Goal: Consume media (video, audio)

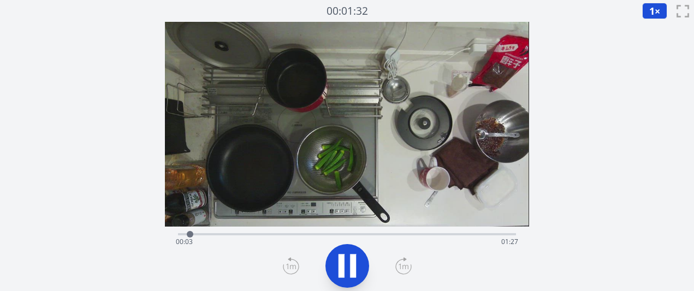
click at [408, 265] on icon at bounding box center [403, 265] width 16 height 17
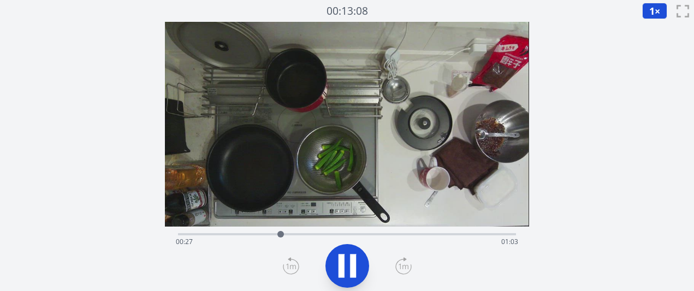
click at [408, 265] on icon at bounding box center [403, 265] width 16 height 17
click at [397, 263] on icon at bounding box center [403, 266] width 15 height 15
click at [399, 263] on icon at bounding box center [403, 265] width 16 height 17
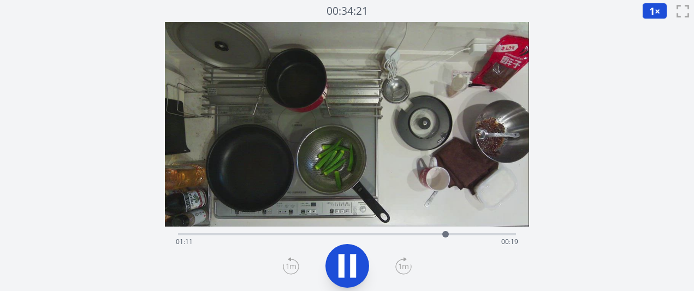
click at [398, 263] on icon at bounding box center [403, 265] width 16 height 17
click at [414, 236] on div "経過時間: 01:19 残り時間: 00:11" at bounding box center [347, 241] width 342 height 17
click at [369, 231] on div "経過時間: 00:06 残り時間: 01:24" at bounding box center [347, 233] width 338 height 13
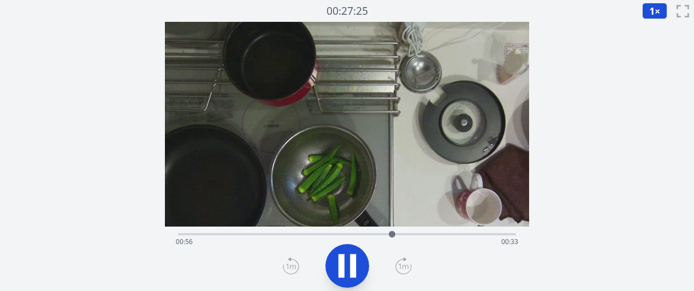
click at [351, 264] on icon at bounding box center [353, 265] width 6 height 23
click at [307, 233] on div "経過時間: 00:57 残り時間: 00:33" at bounding box center [347, 241] width 342 height 17
click at [281, 235] on div "経過時間: 00:34 残り時間: 00:56" at bounding box center [347, 241] width 342 height 17
click at [345, 261] on icon at bounding box center [348, 266] width 18 height 23
click at [403, 263] on icon at bounding box center [403, 265] width 16 height 17
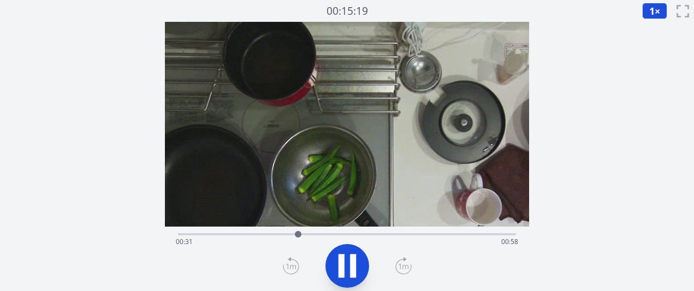
click at [403, 263] on icon at bounding box center [403, 265] width 16 height 17
click at [403, 264] on icon at bounding box center [403, 265] width 16 height 17
click at [402, 263] on icon at bounding box center [403, 265] width 16 height 17
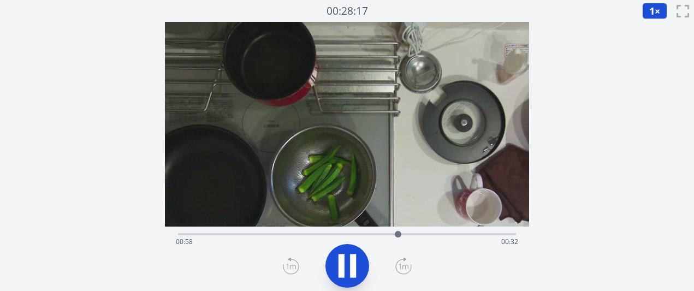
click at [400, 267] on icon at bounding box center [404, 266] width 10 height 5
click at [399, 267] on icon at bounding box center [403, 265] width 16 height 17
click at [340, 268] on icon at bounding box center [342, 265] width 6 height 23
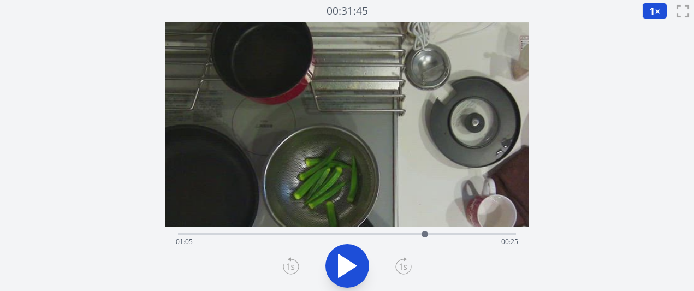
click at [347, 230] on div "経過時間: 01:05 残り時間: 00:25" at bounding box center [347, 233] width 338 height 13
click at [320, 236] on div "経過時間: 00:44 残り時間: 00:45" at bounding box center [347, 241] width 342 height 17
click at [294, 236] on div "経過時間: 00:37 残り時間: 00:53" at bounding box center [347, 241] width 342 height 17
click at [285, 238] on div "経過時間: 00:30 残り時間: 01:00" at bounding box center [347, 241] width 342 height 17
click at [274, 237] on div "経過時間: 00:28 残り時間: 01:02" at bounding box center [347, 241] width 342 height 17
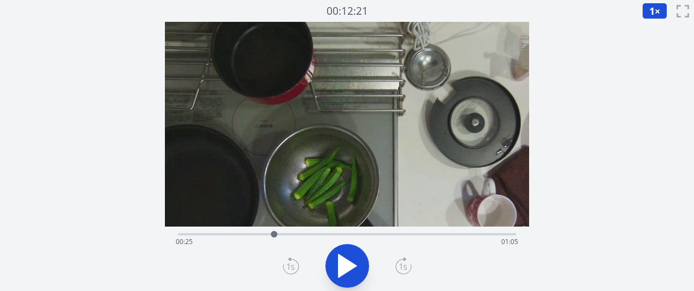
click at [351, 273] on icon at bounding box center [347, 266] width 31 height 31
click at [268, 241] on div "経過時間: 00:27 残り時間: 01:03" at bounding box center [347, 241] width 342 height 17
click at [268, 241] on div at bounding box center [269, 234] width 16 height 16
click at [242, 245] on div "経過時間: 00:24 残り時間: 01:06" at bounding box center [347, 241] width 342 height 17
click at [233, 240] on div "経過時間: 00:18 残り時間: 01:12" at bounding box center [347, 241] width 342 height 17
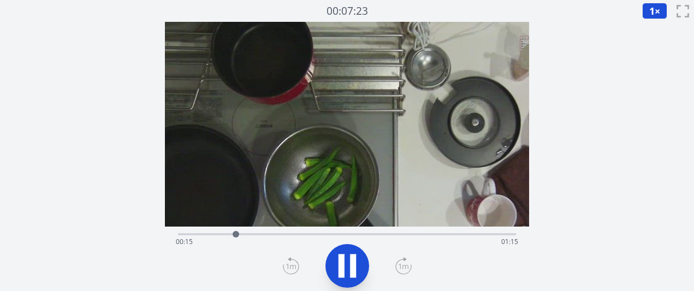
click at [429, 238] on div "経過時間: 00:15 残り時間: 01:15" at bounding box center [347, 241] width 342 height 17
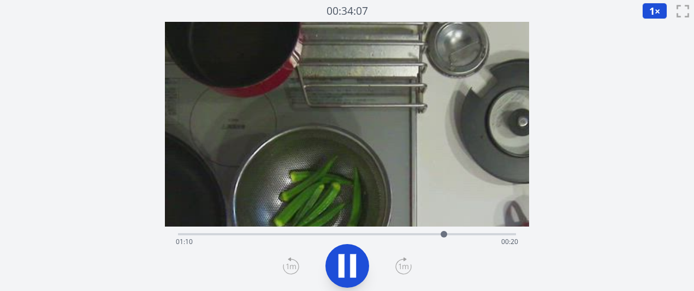
click at [353, 259] on icon at bounding box center [353, 265] width 6 height 23
click at [278, 230] on div "経過時間: 01:10 残り時間: 00:19" at bounding box center [347, 233] width 338 height 13
click at [267, 232] on div "経過時間: 00:26 残り時間: 01:04" at bounding box center [347, 233] width 338 height 13
click at [256, 234] on div "経過時間: 00:23 残り時間: 01:07" at bounding box center [347, 241] width 342 height 17
click at [256, 234] on div at bounding box center [255, 234] width 7 height 7
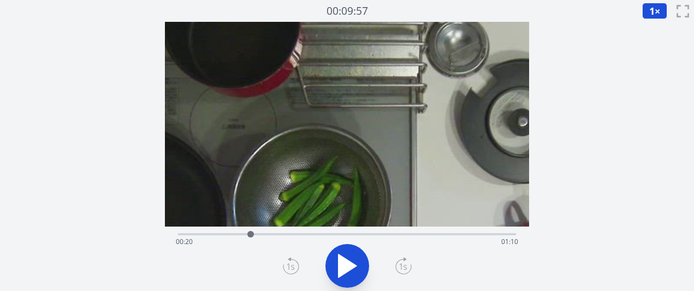
click at [251, 234] on div at bounding box center [250, 234] width 16 height 16
click at [235, 233] on div "経過時間: 00:19 残り時間: 01:11" at bounding box center [347, 241] width 342 height 17
click at [224, 233] on div "経過時間: 00:15 残り時間: 01:15" at bounding box center [347, 241] width 342 height 17
click at [210, 233] on div "経過時間: 00:12 残り時間: 01:18" at bounding box center [347, 233] width 338 height 13
click at [215, 233] on div at bounding box center [210, 234] width 16 height 16
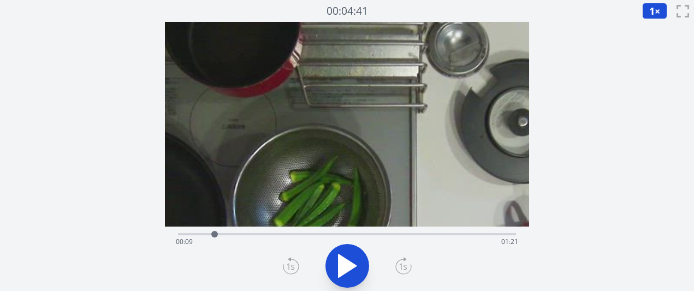
click at [344, 269] on icon at bounding box center [348, 266] width 18 height 23
click at [344, 269] on icon at bounding box center [347, 266] width 31 height 31
click at [344, 269] on icon at bounding box center [348, 266] width 18 height 23
click at [344, 269] on icon at bounding box center [347, 266] width 31 height 31
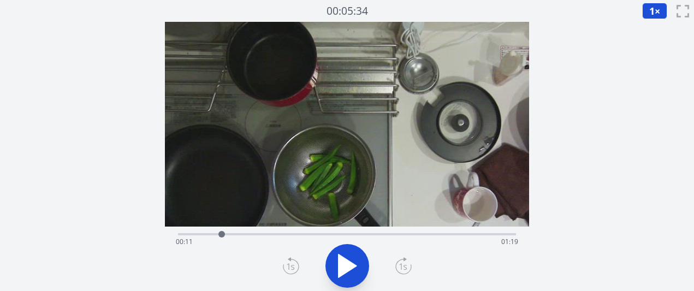
click at [407, 235] on div "経過時間: 00:11 残り時間: 01:19" at bounding box center [347, 241] width 342 height 17
click at [436, 233] on div "経過時間: 01:00 残り時間: 00:29" at bounding box center [347, 241] width 342 height 17
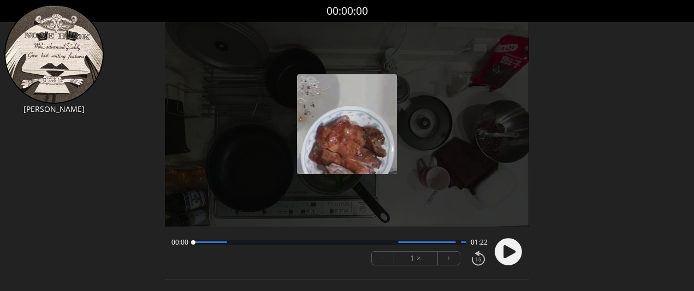
click at [447, 264] on button "+" at bounding box center [449, 258] width 22 height 13
click at [452, 259] on button "+" at bounding box center [449, 258] width 22 height 13
click at [502, 255] on circle at bounding box center [508, 251] width 27 height 27
click at [516, 244] on circle at bounding box center [508, 251] width 27 height 27
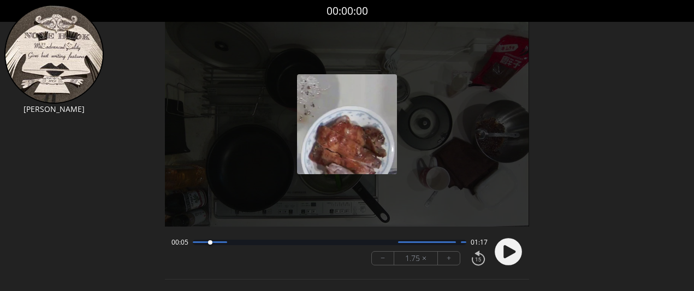
click at [507, 256] on icon at bounding box center [510, 251] width 12 height 13
click at [507, 256] on circle at bounding box center [508, 251] width 27 height 27
click at [507, 256] on icon at bounding box center [510, 251] width 12 height 13
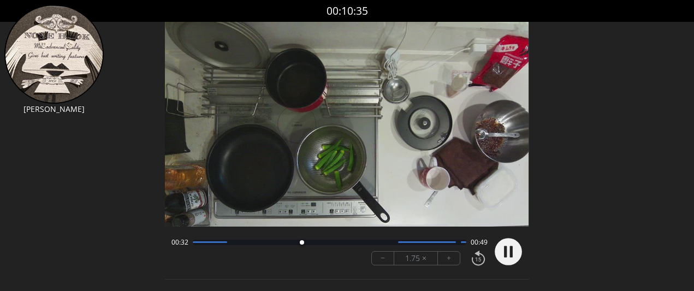
click at [498, 250] on circle at bounding box center [508, 251] width 27 height 27
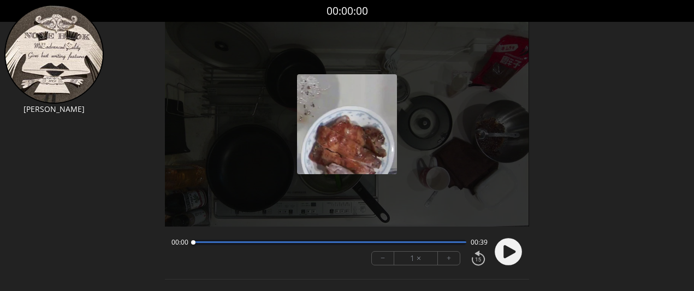
click at [498, 253] on circle at bounding box center [508, 251] width 27 height 27
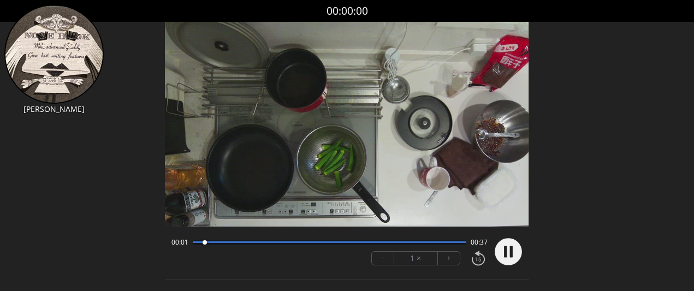
click at [458, 261] on button "+" at bounding box center [449, 258] width 22 height 13
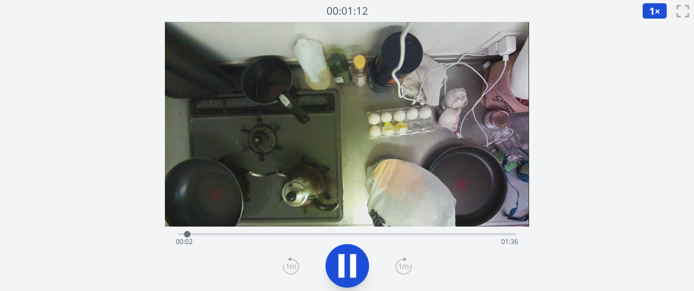
click at [403, 265] on icon at bounding box center [404, 266] width 10 height 5
click at [183, 235] on div "経過時間: 00:30 残り時間: 01:07" at bounding box center [347, 241] width 342 height 17
click at [406, 272] on icon at bounding box center [403, 265] width 16 height 17
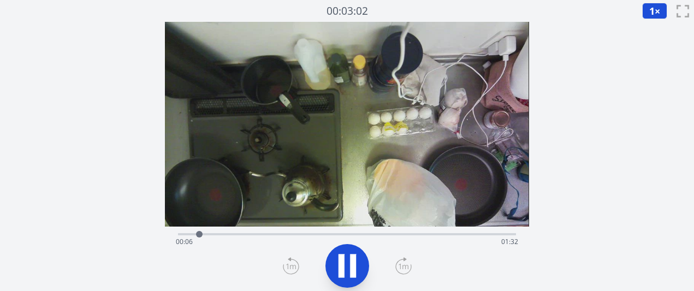
click at [406, 272] on icon at bounding box center [403, 265] width 16 height 17
click at [345, 262] on icon at bounding box center [347, 266] width 31 height 31
click at [345, 262] on icon at bounding box center [348, 266] width 18 height 23
click at [184, 235] on div "経過時間: 00:31 残り時間: 01:07" at bounding box center [347, 241] width 342 height 17
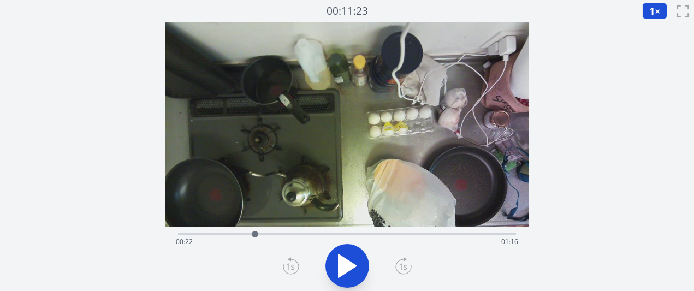
click at [249, 231] on div at bounding box center [255, 234] width 16 height 16
click at [241, 231] on div at bounding box center [249, 234] width 16 height 16
click at [239, 231] on div at bounding box center [242, 234] width 16 height 16
click at [224, 230] on div "経過時間: 00:18 残り時間: 01:20" at bounding box center [347, 233] width 338 height 13
click at [202, 236] on div "経過時間: 00:13 残り時間: 01:24" at bounding box center [347, 241] width 342 height 17
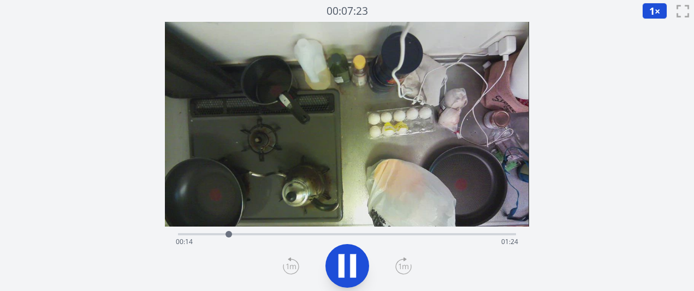
click at [357, 270] on icon at bounding box center [347, 266] width 31 height 31
click at [223, 234] on div "経過時間: 00:16 残り時間: 01:22" at bounding box center [347, 241] width 342 height 17
click at [218, 234] on div at bounding box center [223, 234] width 16 height 16
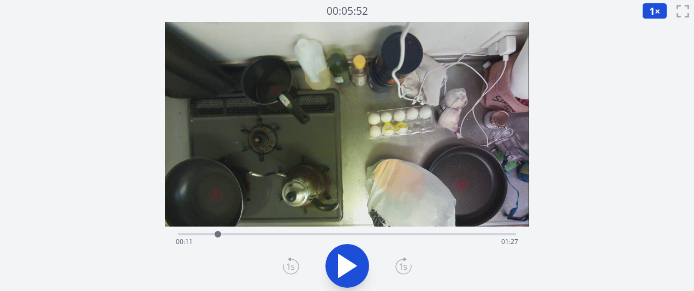
click at [217, 234] on div at bounding box center [218, 234] width 7 height 7
click at [209, 234] on div at bounding box center [217, 234] width 16 height 16
click at [206, 234] on div at bounding box center [209, 234] width 7 height 7
click at [187, 238] on font "00:07" at bounding box center [184, 241] width 17 height 9
click at [340, 255] on icon at bounding box center [348, 266] width 18 height 23
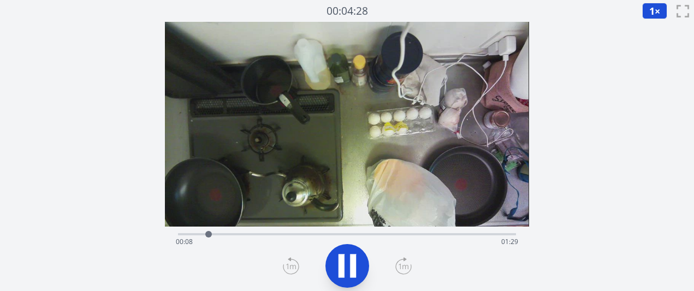
click at [353, 258] on icon at bounding box center [353, 265] width 6 height 23
click at [353, 258] on icon at bounding box center [347, 266] width 31 height 31
click at [354, 258] on icon at bounding box center [353, 265] width 6 height 23
click at [354, 258] on icon at bounding box center [347, 266] width 31 height 31
click at [356, 258] on icon at bounding box center [347, 266] width 31 height 31
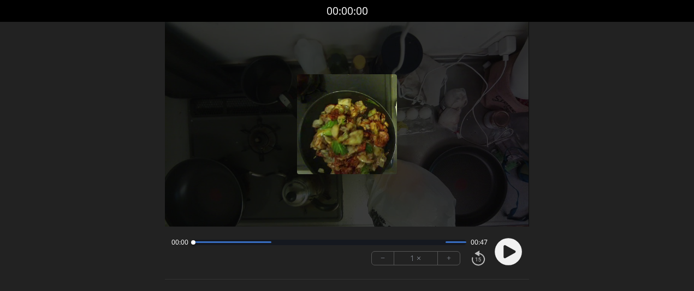
click at [508, 261] on circle at bounding box center [508, 251] width 27 height 27
click at [451, 259] on button "+" at bounding box center [449, 258] width 22 height 13
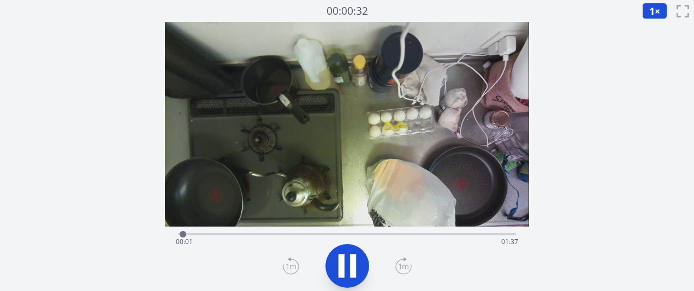
click at [400, 273] on icon at bounding box center [403, 266] width 15 height 15
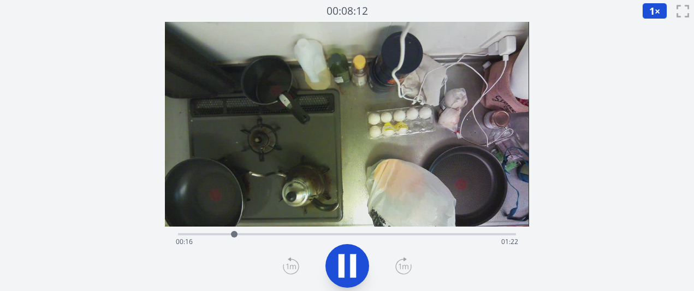
click at [358, 268] on icon at bounding box center [347, 266] width 31 height 31
click at [225, 233] on div "経過時間: 00:18 残り時間: 01:20" at bounding box center [347, 241] width 342 height 17
click at [218, 233] on div "経過時間: 00:14 残り時間: 01:24" at bounding box center [347, 241] width 342 height 17
click at [359, 263] on icon at bounding box center [347, 266] width 31 height 31
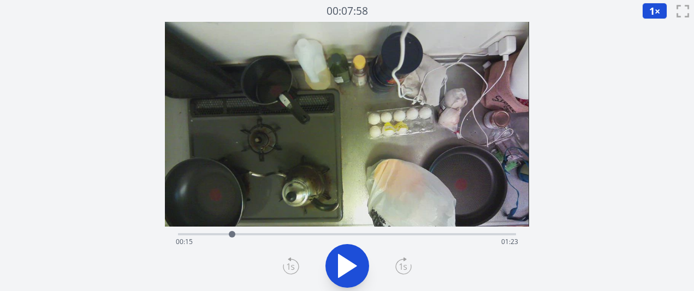
click at [358, 272] on icon at bounding box center [347, 266] width 31 height 31
click at [230, 233] on div at bounding box center [234, 234] width 16 height 16
click at [650, 11] on font "1" at bounding box center [651, 10] width 5 height 13
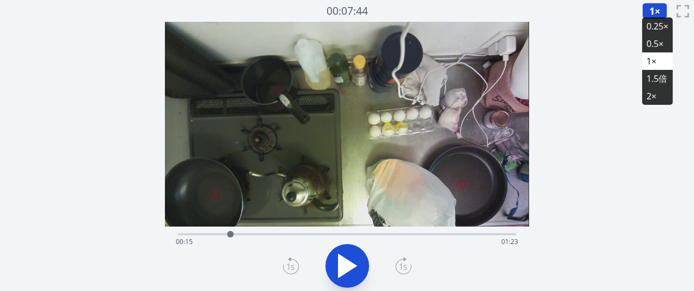
click at [653, 27] on font "0.25×" at bounding box center [658, 26] width 22 height 12
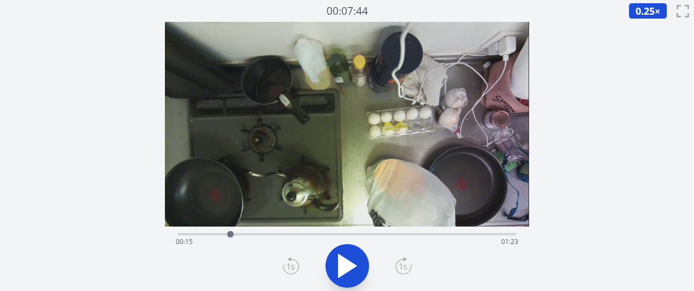
click at [349, 261] on icon at bounding box center [348, 266] width 18 height 23
click at [229, 234] on div at bounding box center [229, 234] width 16 height 16
click at [227, 234] on div at bounding box center [230, 234] width 7 height 7
click at [342, 270] on icon at bounding box center [342, 265] width 6 height 23
click at [350, 270] on icon at bounding box center [348, 266] width 18 height 23
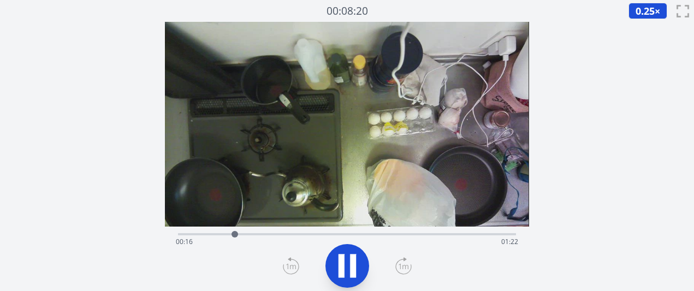
click at [350, 270] on icon at bounding box center [353, 265] width 6 height 23
click at [227, 234] on div at bounding box center [227, 234] width 16 height 16
click at [235, 231] on div "経過時間: 00:14 残り時間: 01:24" at bounding box center [347, 233] width 338 height 13
click at [231, 233] on div at bounding box center [235, 234] width 16 height 16
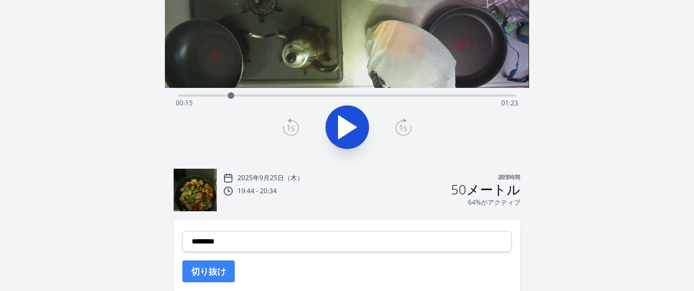
scroll to position [208, 0]
